Goal: Task Accomplishment & Management: Use online tool/utility

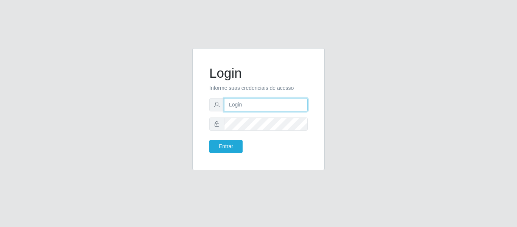
click at [275, 106] on input "text" at bounding box center [266, 104] width 84 height 13
type input "amanda_raissa93@icloud.com"
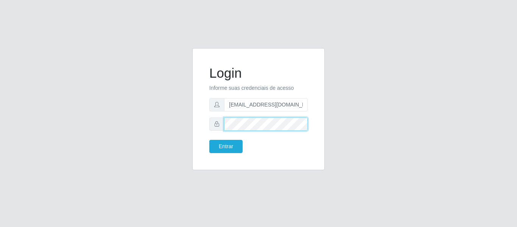
click at [209, 140] on button "Entrar" at bounding box center [225, 146] width 33 height 13
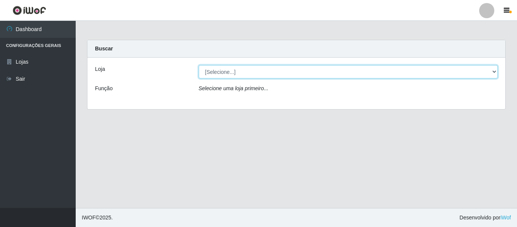
click at [244, 77] on select "[Selecione...] SuperFácil Atacado - São Gonçalo do Amarante" at bounding box center [349, 71] width 300 height 13
select select "408"
click at [199, 65] on select "[Selecione...] SuperFácil Atacado - São Gonçalo do Amarante" at bounding box center [349, 71] width 300 height 13
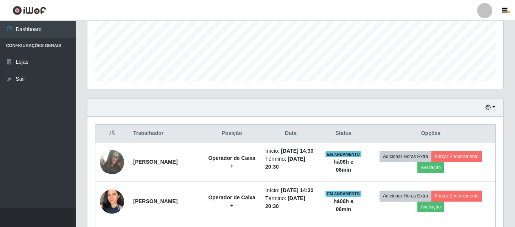
scroll to position [265, 0]
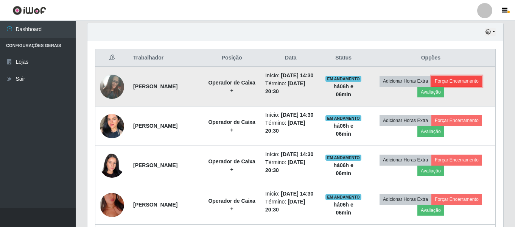
click at [461, 84] on button "Forçar Encerramento" at bounding box center [457, 81] width 51 height 11
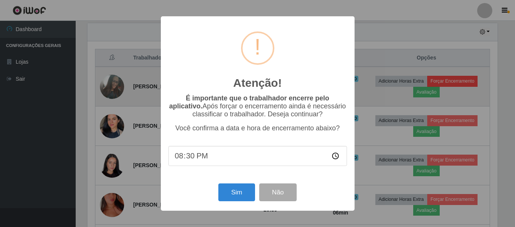
scroll to position [157, 412]
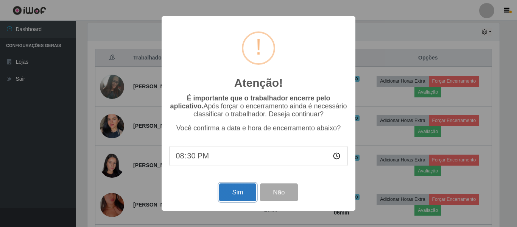
click at [242, 200] on button "Sim" at bounding box center [237, 192] width 37 height 18
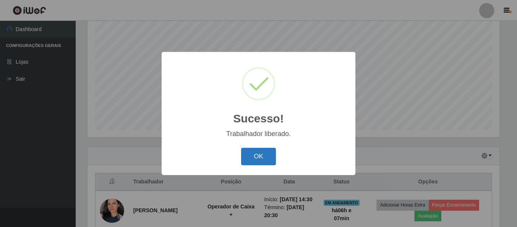
click at [267, 151] on button "OK" at bounding box center [258, 157] width 35 height 18
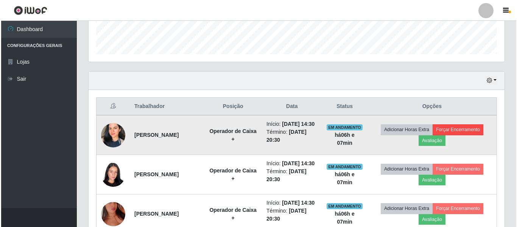
scroll to position [217, 0]
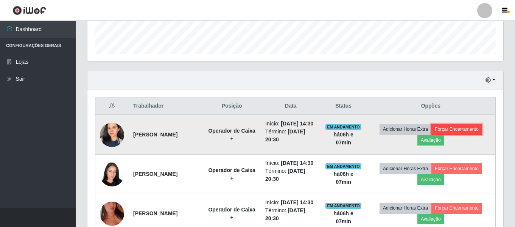
click at [453, 134] on button "Forçar Encerramento" at bounding box center [457, 129] width 51 height 11
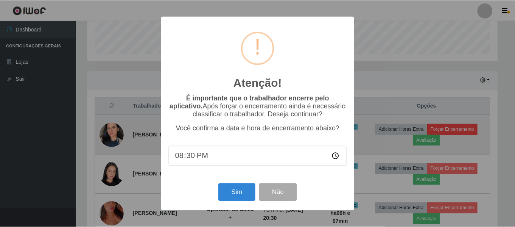
scroll to position [157, 412]
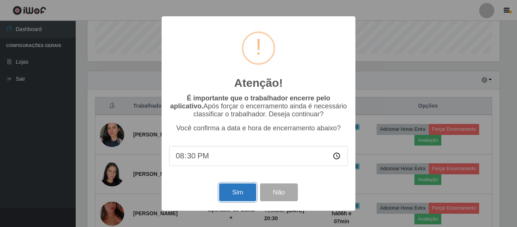
click at [227, 195] on button "Sim" at bounding box center [237, 192] width 37 height 18
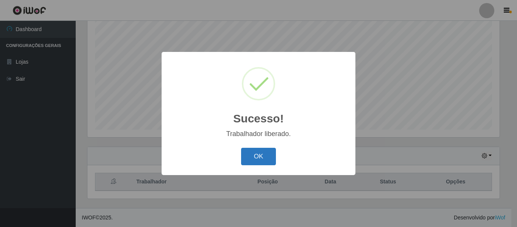
click at [270, 161] on button "OK" at bounding box center [258, 157] width 35 height 18
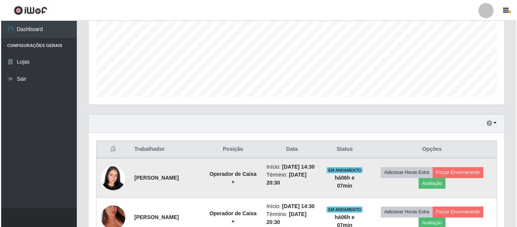
scroll to position [217, 0]
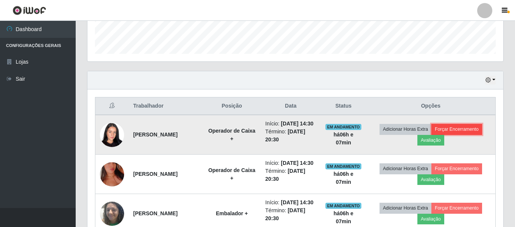
click at [447, 134] on button "Forçar Encerramento" at bounding box center [457, 129] width 51 height 11
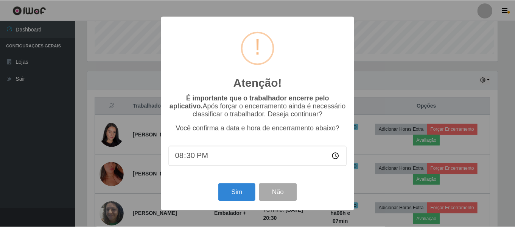
scroll to position [157, 412]
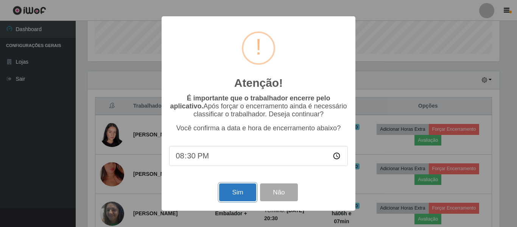
click at [229, 192] on button "Sim" at bounding box center [237, 192] width 37 height 18
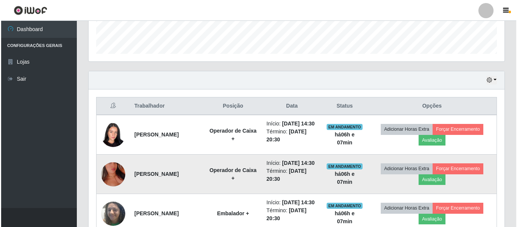
scroll to position [0, 0]
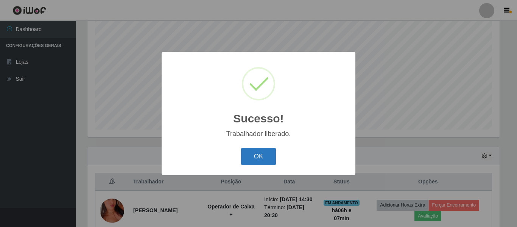
click at [266, 150] on button "OK" at bounding box center [258, 157] width 35 height 18
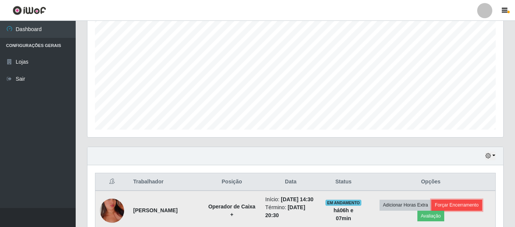
click at [463, 206] on button "Forçar Encerramento" at bounding box center [457, 205] width 51 height 11
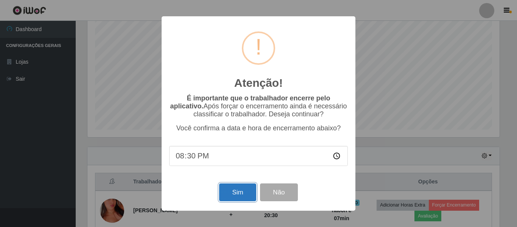
click at [238, 188] on button "Sim" at bounding box center [237, 192] width 37 height 18
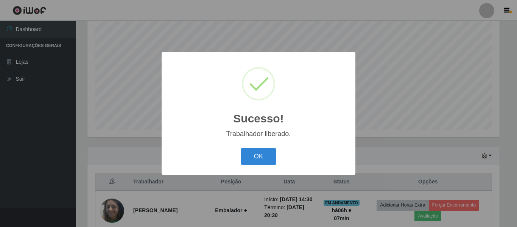
click at [277, 152] on div "OK Cancel" at bounding box center [258, 156] width 179 height 22
click at [278, 156] on div "OK Cancel" at bounding box center [258, 156] width 179 height 22
click at [268, 158] on button "OK" at bounding box center [258, 157] width 35 height 18
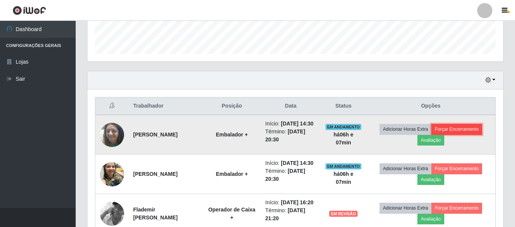
click at [463, 131] on button "Forçar Encerramento" at bounding box center [457, 129] width 51 height 11
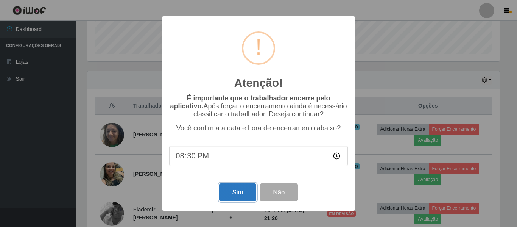
click at [248, 191] on button "Sim" at bounding box center [237, 192] width 37 height 18
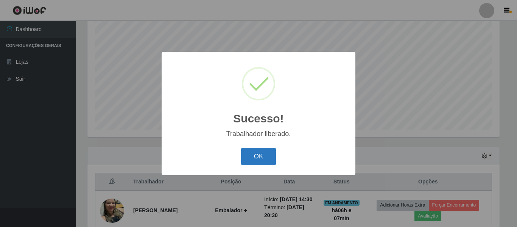
click at [250, 161] on button "OK" at bounding box center [258, 157] width 35 height 18
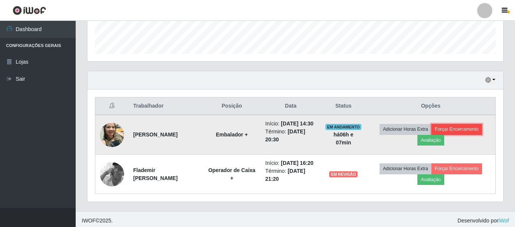
click at [460, 128] on button "Forçar Encerramento" at bounding box center [457, 129] width 51 height 11
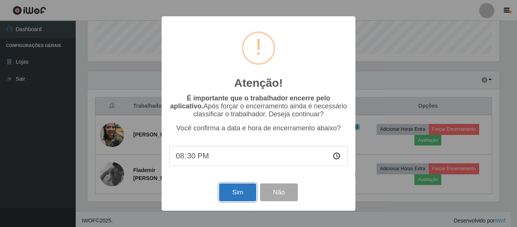
click at [242, 195] on button "Sim" at bounding box center [237, 192] width 37 height 18
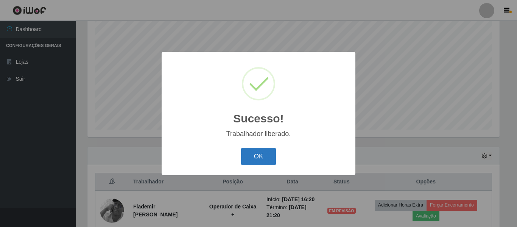
click at [271, 162] on button "OK" at bounding box center [258, 157] width 35 height 18
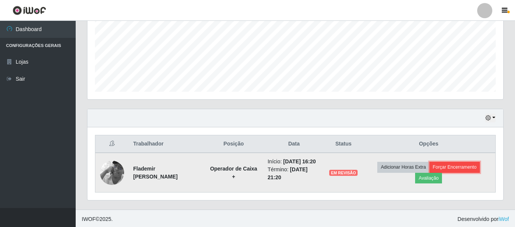
click at [473, 167] on button "Forçar Encerramento" at bounding box center [455, 167] width 51 height 11
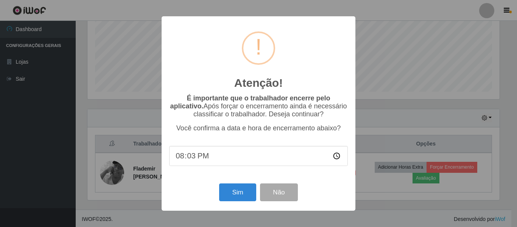
type input "20:30"
click at [230, 195] on button "Sim" at bounding box center [237, 192] width 37 height 18
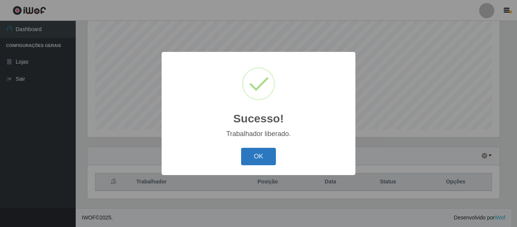
click at [253, 152] on button "OK" at bounding box center [258, 157] width 35 height 18
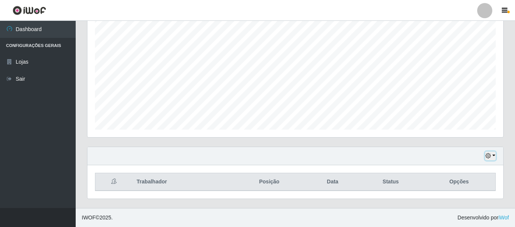
click at [495, 155] on button "button" at bounding box center [491, 156] width 11 height 9
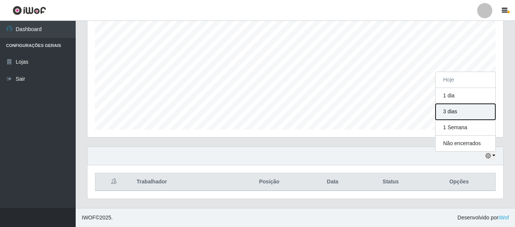
click at [453, 112] on button "3 dias" at bounding box center [466, 112] width 60 height 16
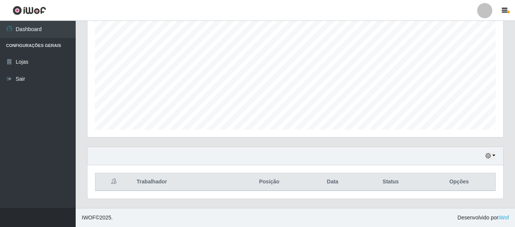
click at [341, 206] on div "Hoje 1 dia 3 dias 1 Semana Não encerrados Trabalhador Posição Data Status Opções" at bounding box center [295, 177] width 428 height 61
click at [492, 177] on th "Opções" at bounding box center [459, 182] width 73 height 18
click at [492, 156] on button "button" at bounding box center [491, 156] width 11 height 9
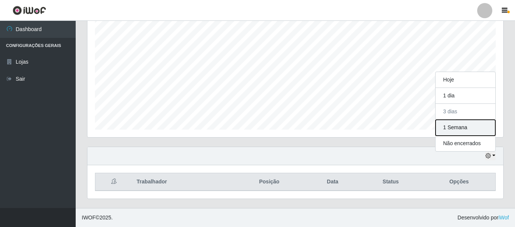
click at [460, 129] on button "1 Semana" at bounding box center [466, 128] width 60 height 16
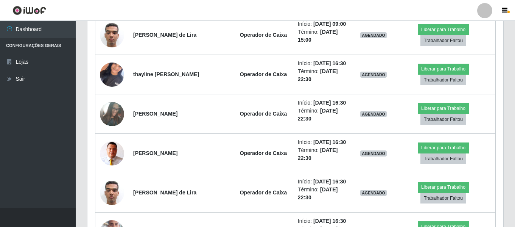
scroll to position [1012, 0]
